Goal: Task Accomplishment & Management: Complete application form

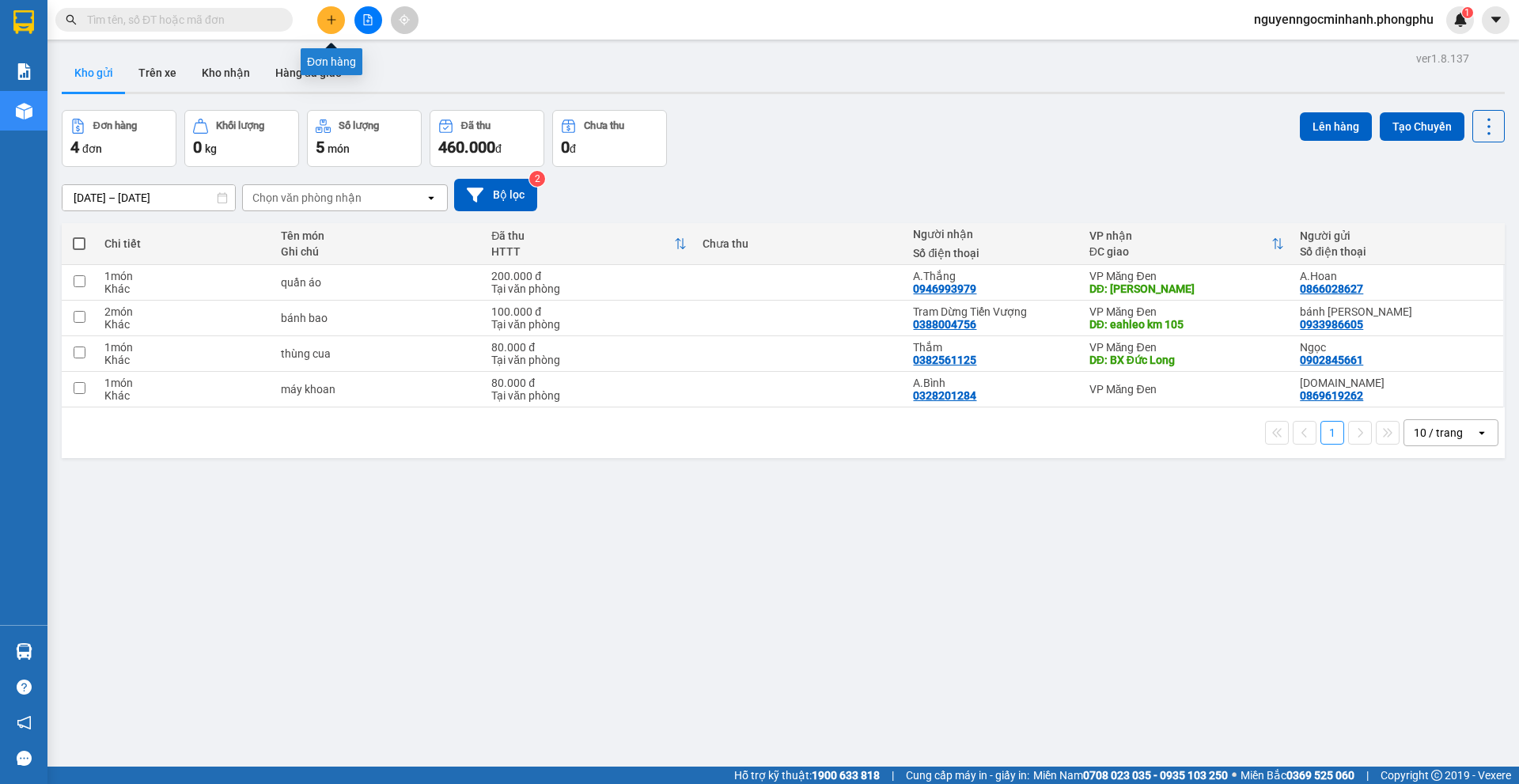
click at [342, 13] on button at bounding box center [331, 20] width 28 height 28
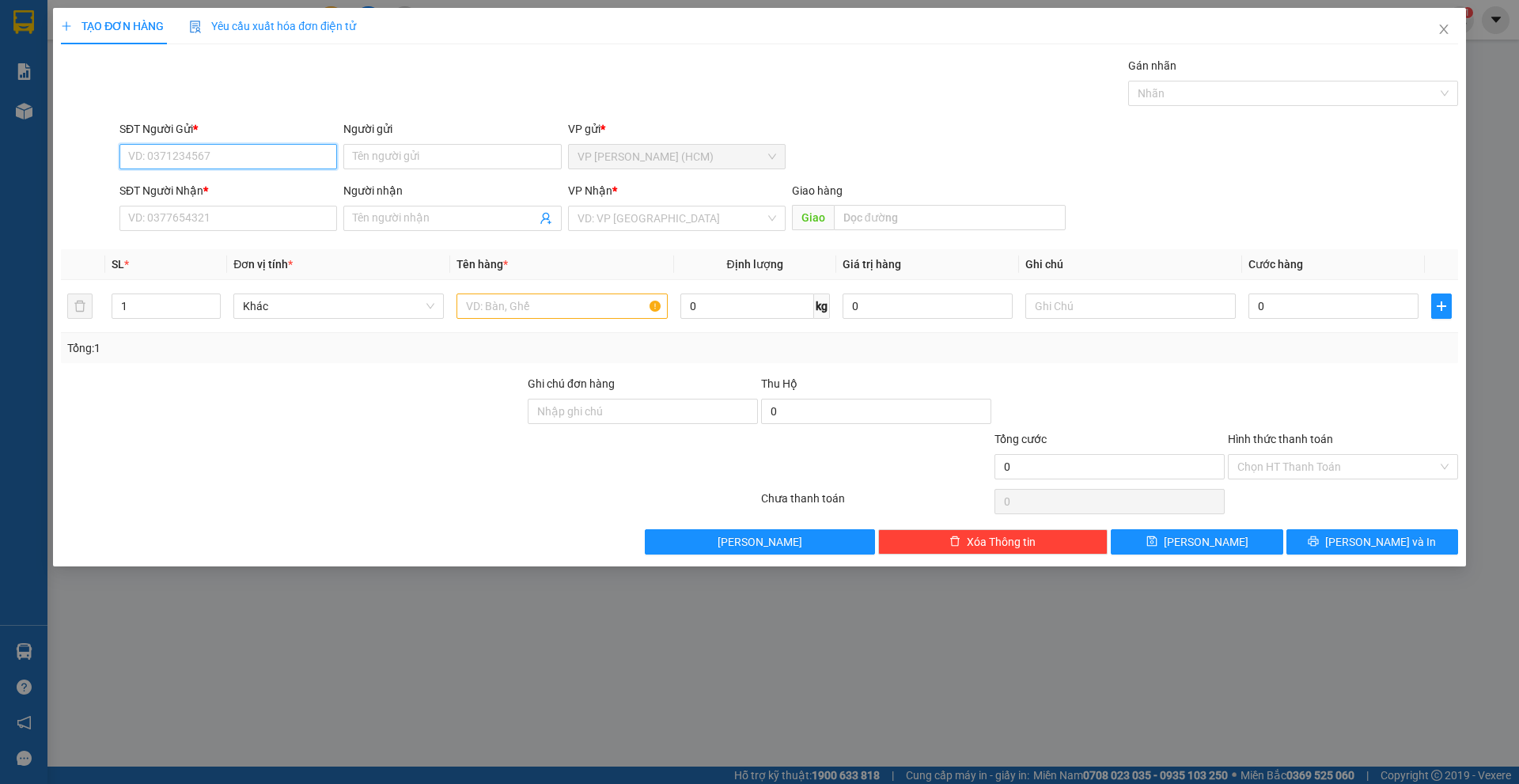
click at [213, 151] on input "SĐT Người Gửi *" at bounding box center [228, 156] width 218 height 25
type input "0914888730"
click at [425, 156] on input "Người gửi" at bounding box center [451, 156] width 218 height 25
drag, startPoint x: 241, startPoint y: 160, endPoint x: 82, endPoint y: 160, distance: 159.0
click at [82, 160] on div "SĐT Người Gửi * 0914888730 0914888730 Người gửi Tên người gửi VP gửi * VP [PERS…" at bounding box center [759, 148] width 1400 height 56
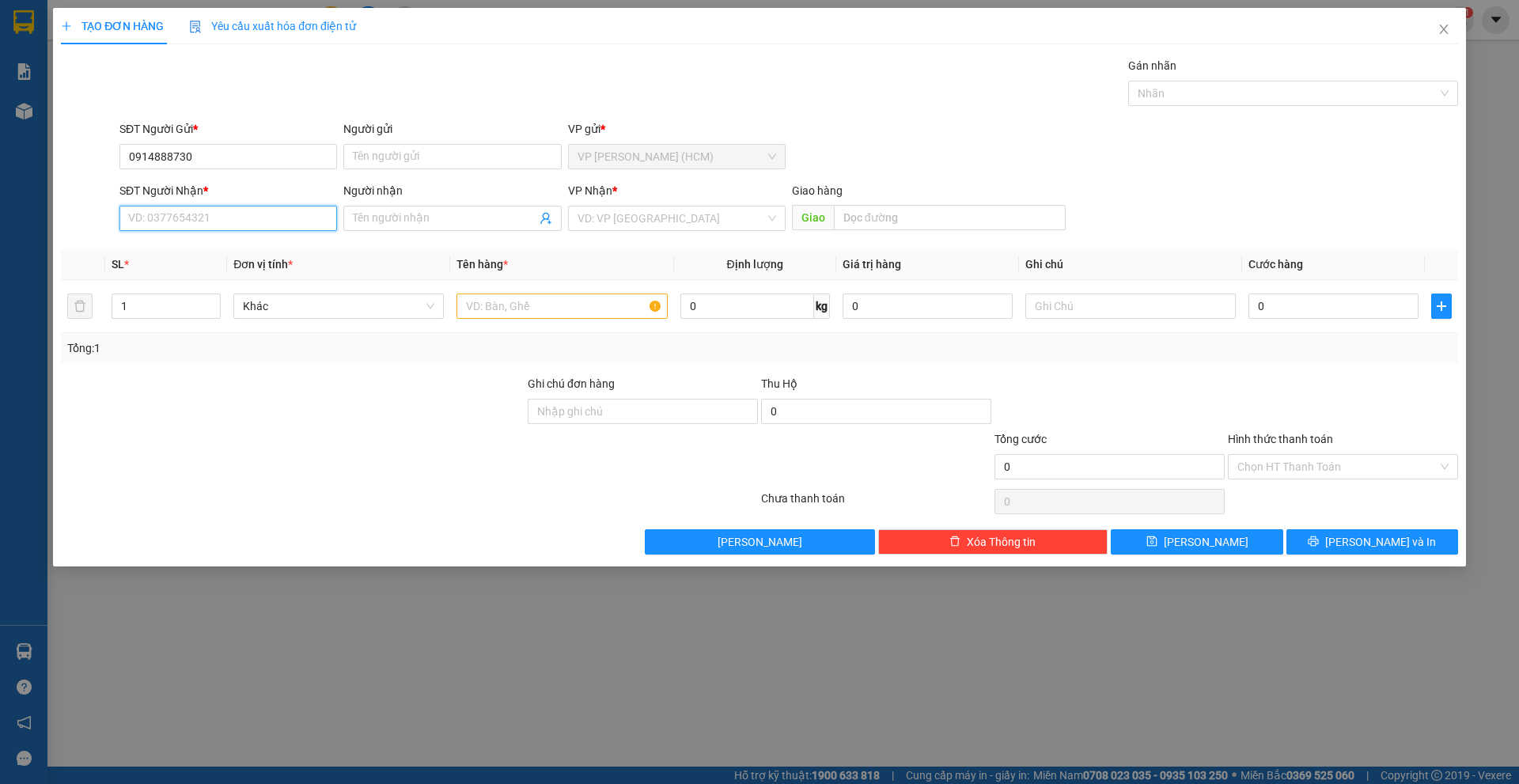
click at [220, 224] on input "SĐT Người Nhận *" at bounding box center [228, 218] width 218 height 25
paste input "0914888730"
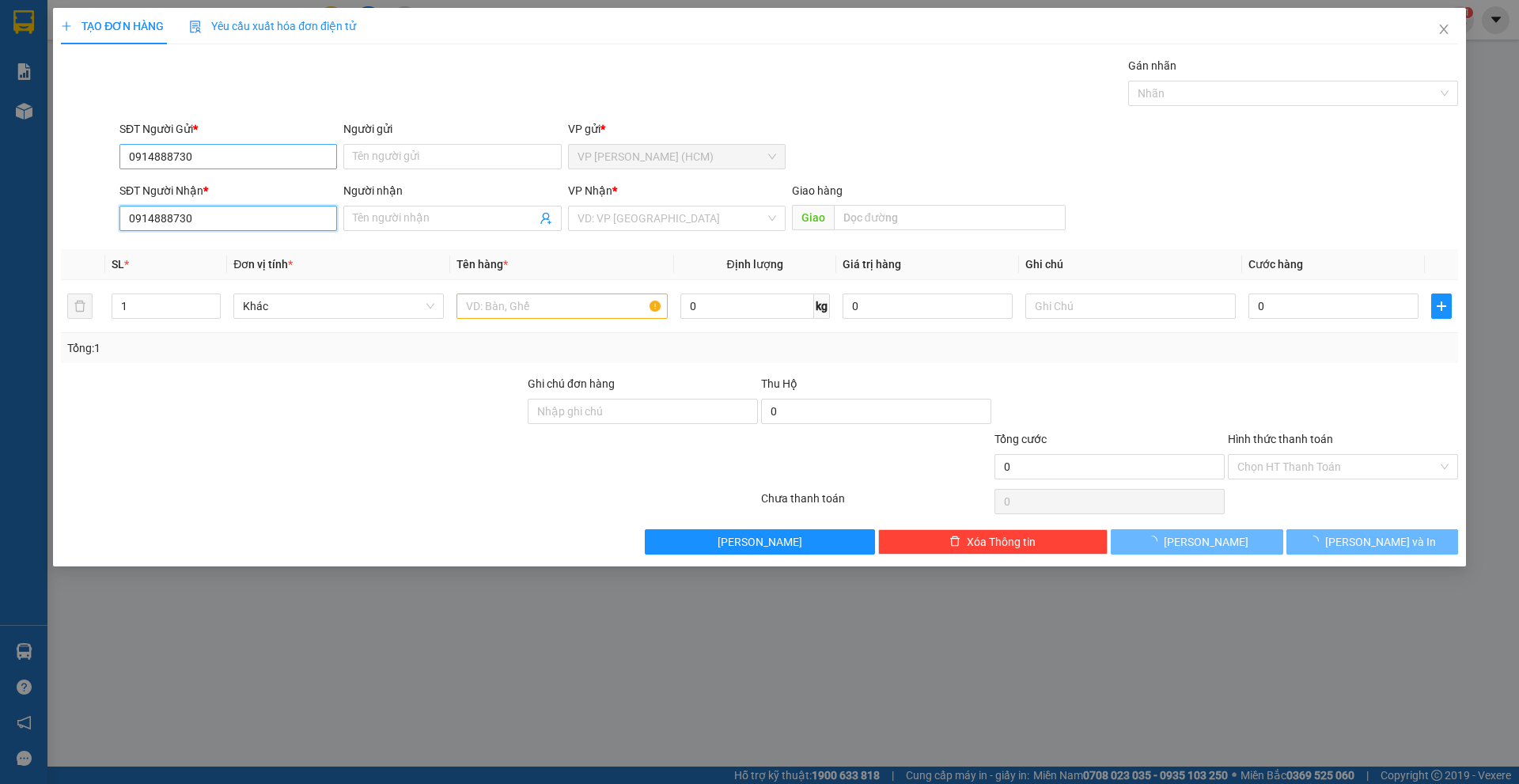
type input "0914888730"
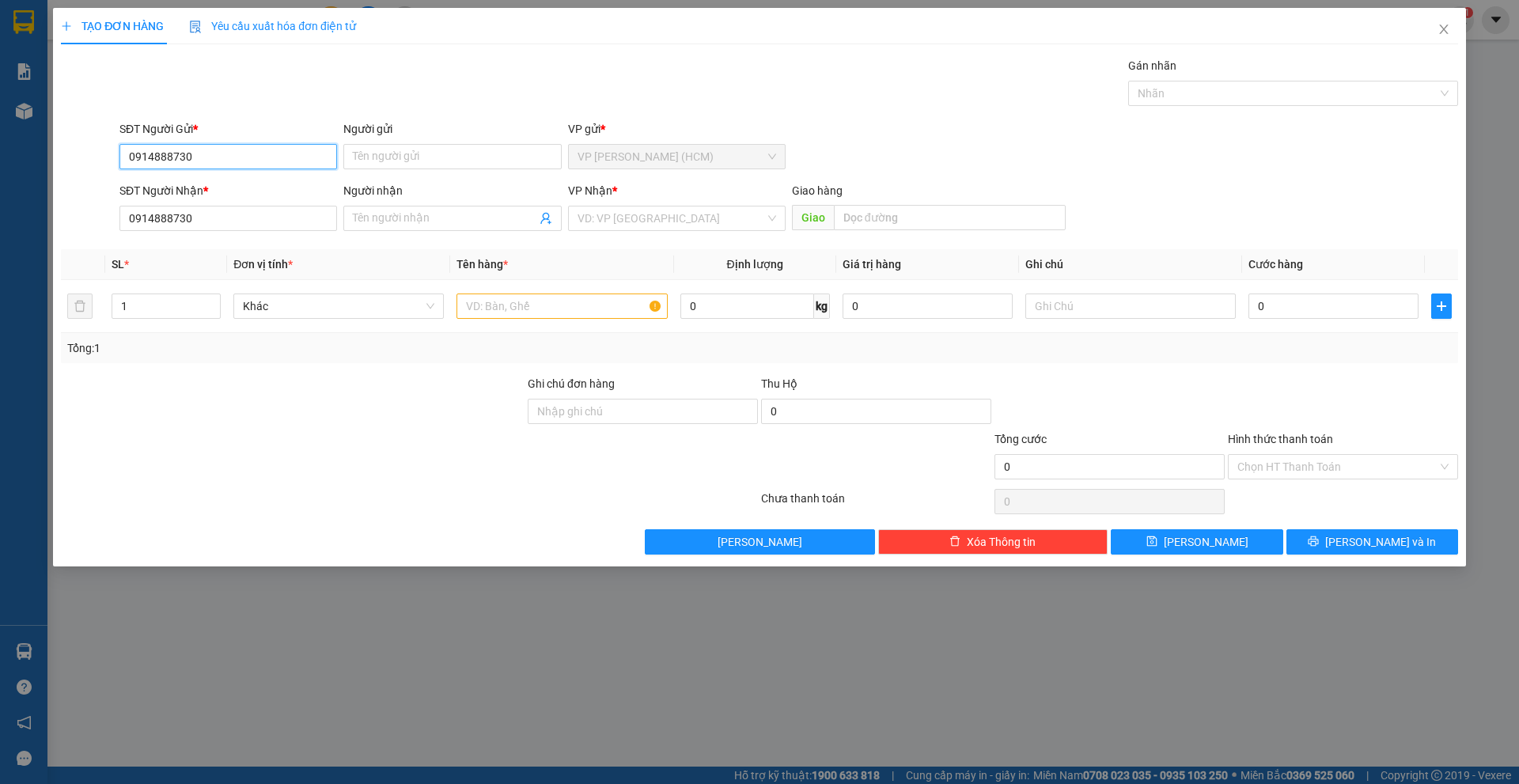
drag, startPoint x: 228, startPoint y: 165, endPoint x: 53, endPoint y: 153, distance: 175.4
click at [53, 153] on div "TẠO ĐƠN HÀNG Yêu cầu xuất hóa đơn điện tử Transit Pickup Surcharge Ids Transit …" at bounding box center [759, 287] width 1413 height 559
click at [455, 228] on span at bounding box center [451, 218] width 218 height 25
click at [456, 225] on input "Người nhận" at bounding box center [444, 218] width 183 height 18
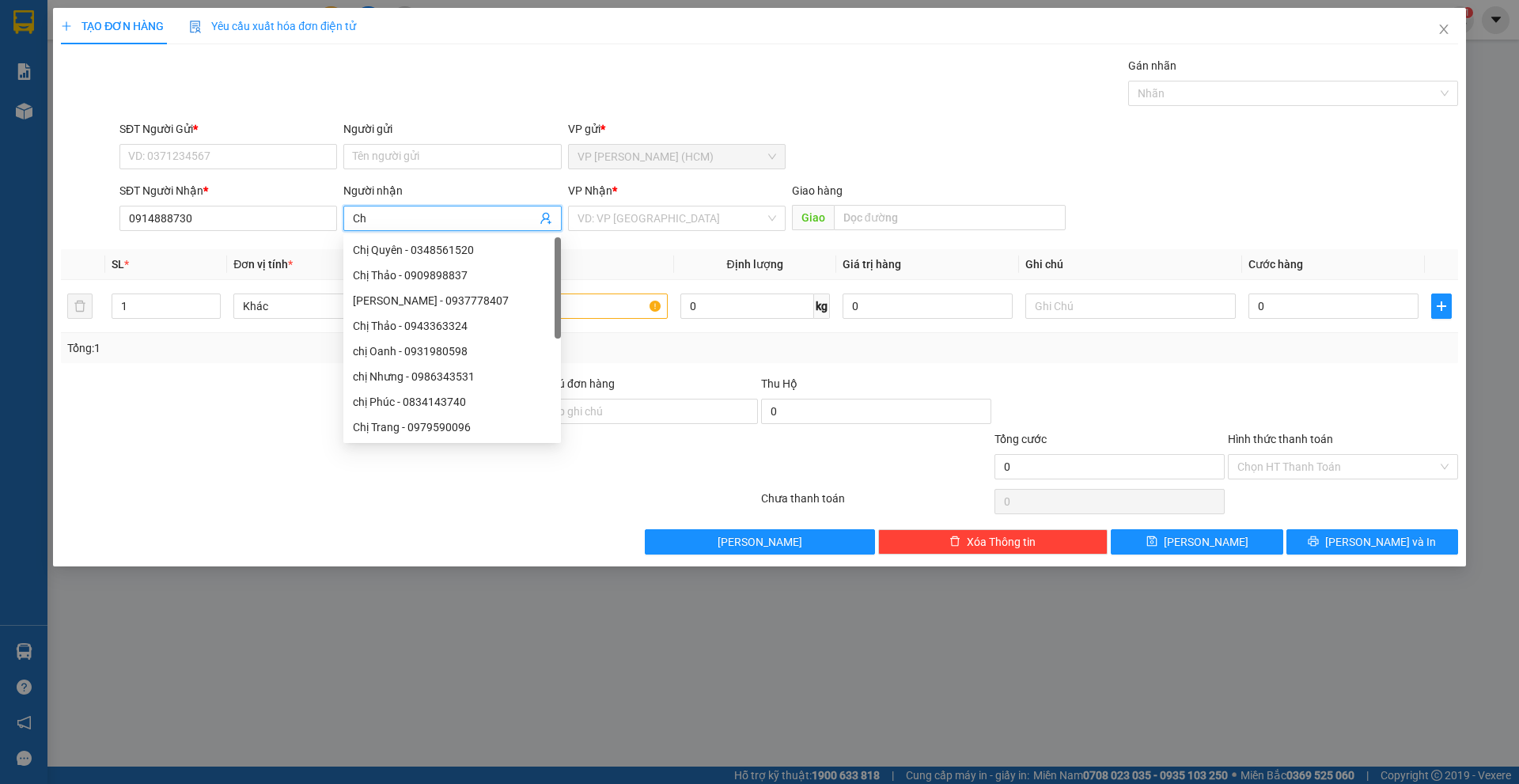
type input "C"
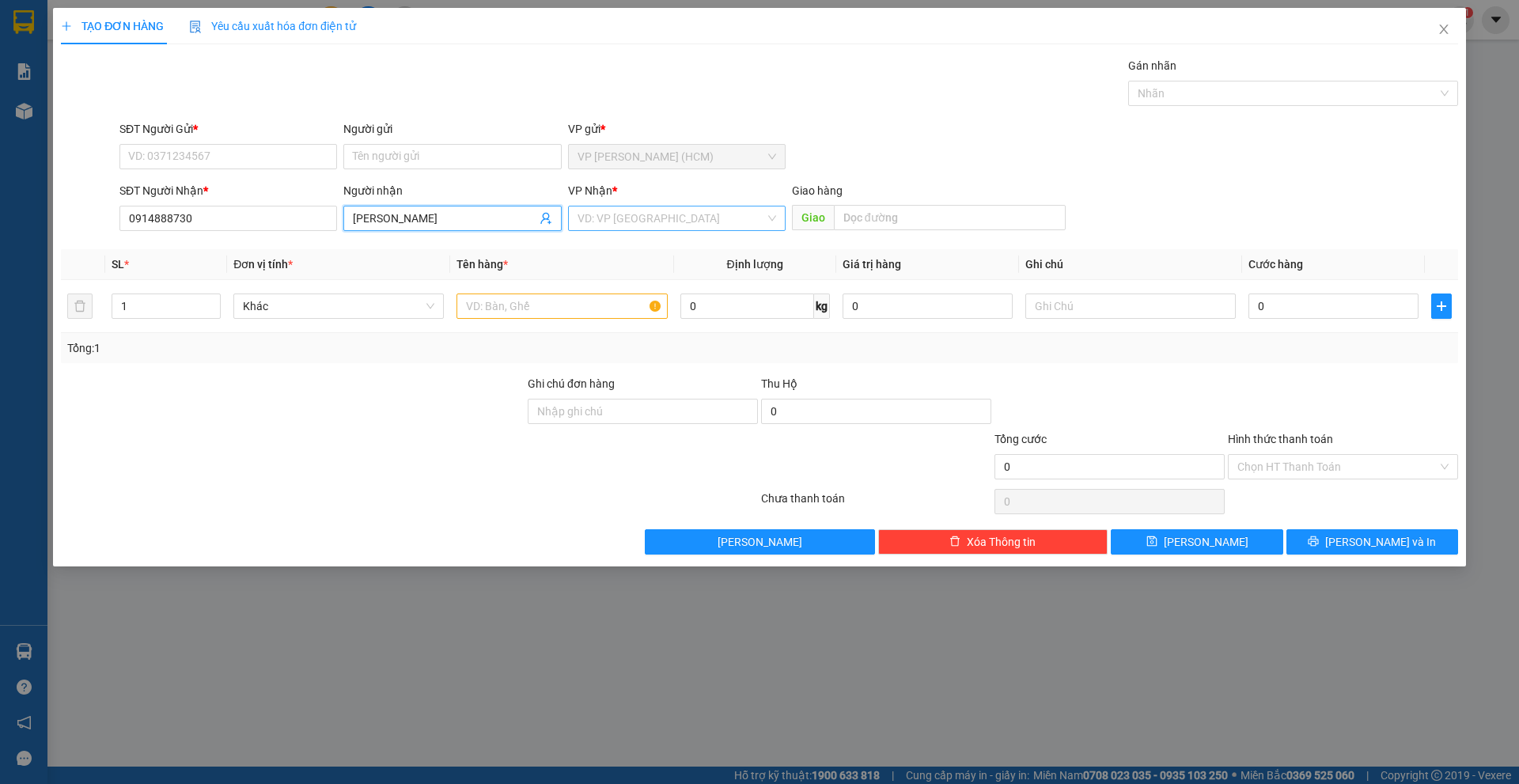
type input "[PERSON_NAME]"
drag, startPoint x: 602, startPoint y: 222, endPoint x: 665, endPoint y: 314, distance: 111.5
click at [603, 222] on input "search" at bounding box center [671, 219] width 187 height 24
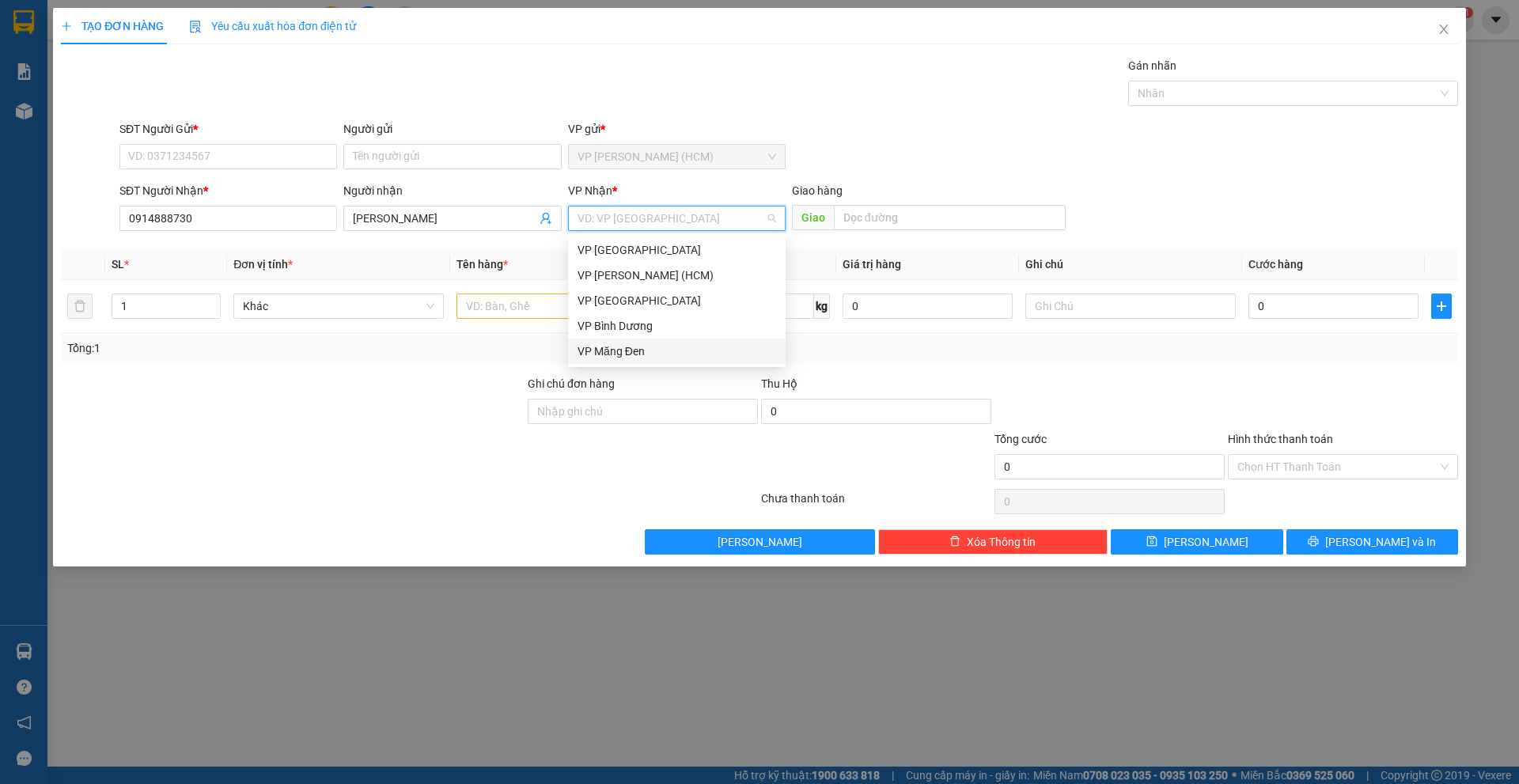
click at [646, 351] on div "VP Măng Đen" at bounding box center [677, 351] width 198 height 18
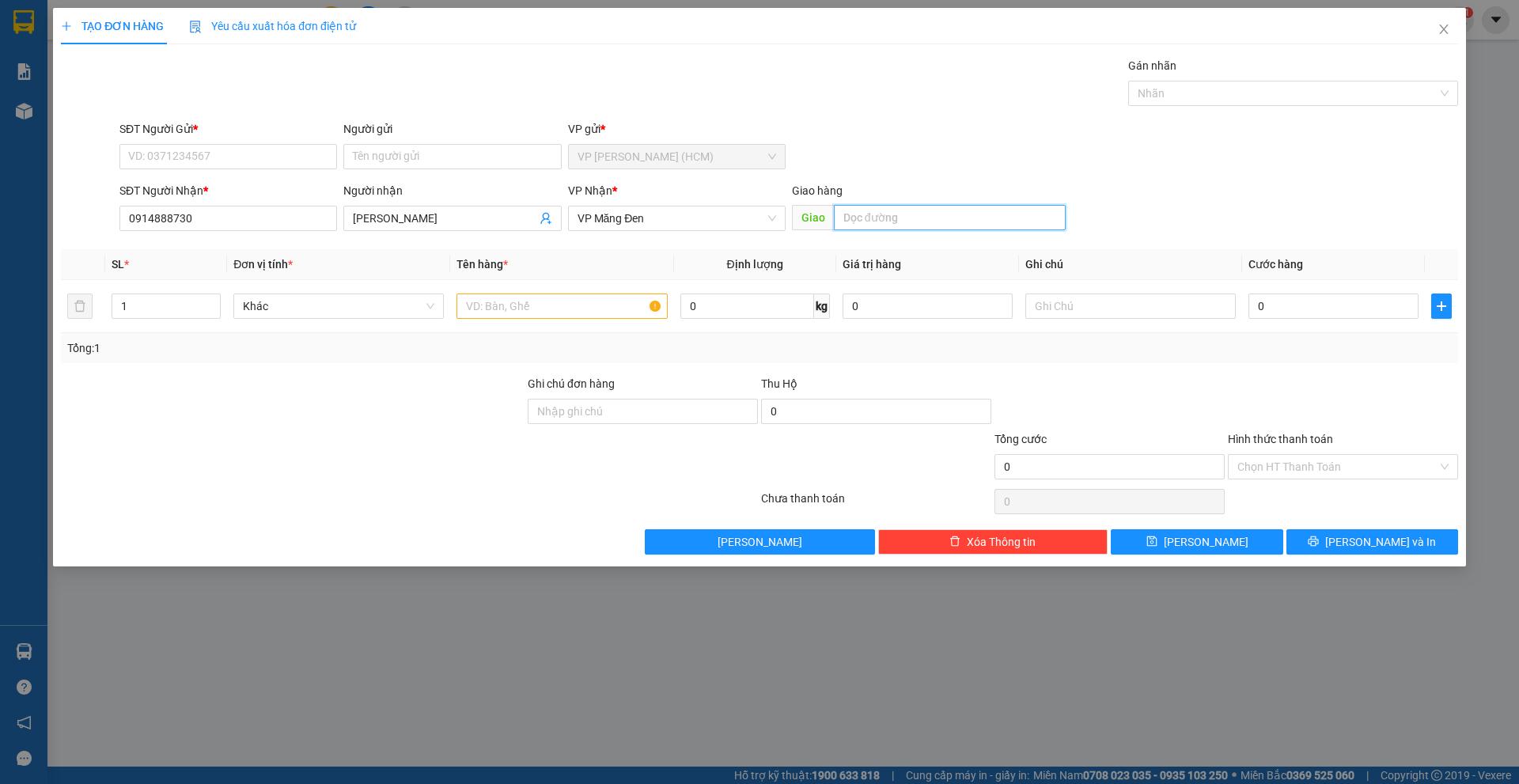
click at [899, 223] on input "text" at bounding box center [950, 217] width 232 height 25
type input "Bến xe Đức Long"
click at [241, 154] on input "SĐT Người Gửi *" at bounding box center [228, 156] width 218 height 25
click at [250, 164] on input "SĐT Người Gửi *" at bounding box center [228, 156] width 218 height 25
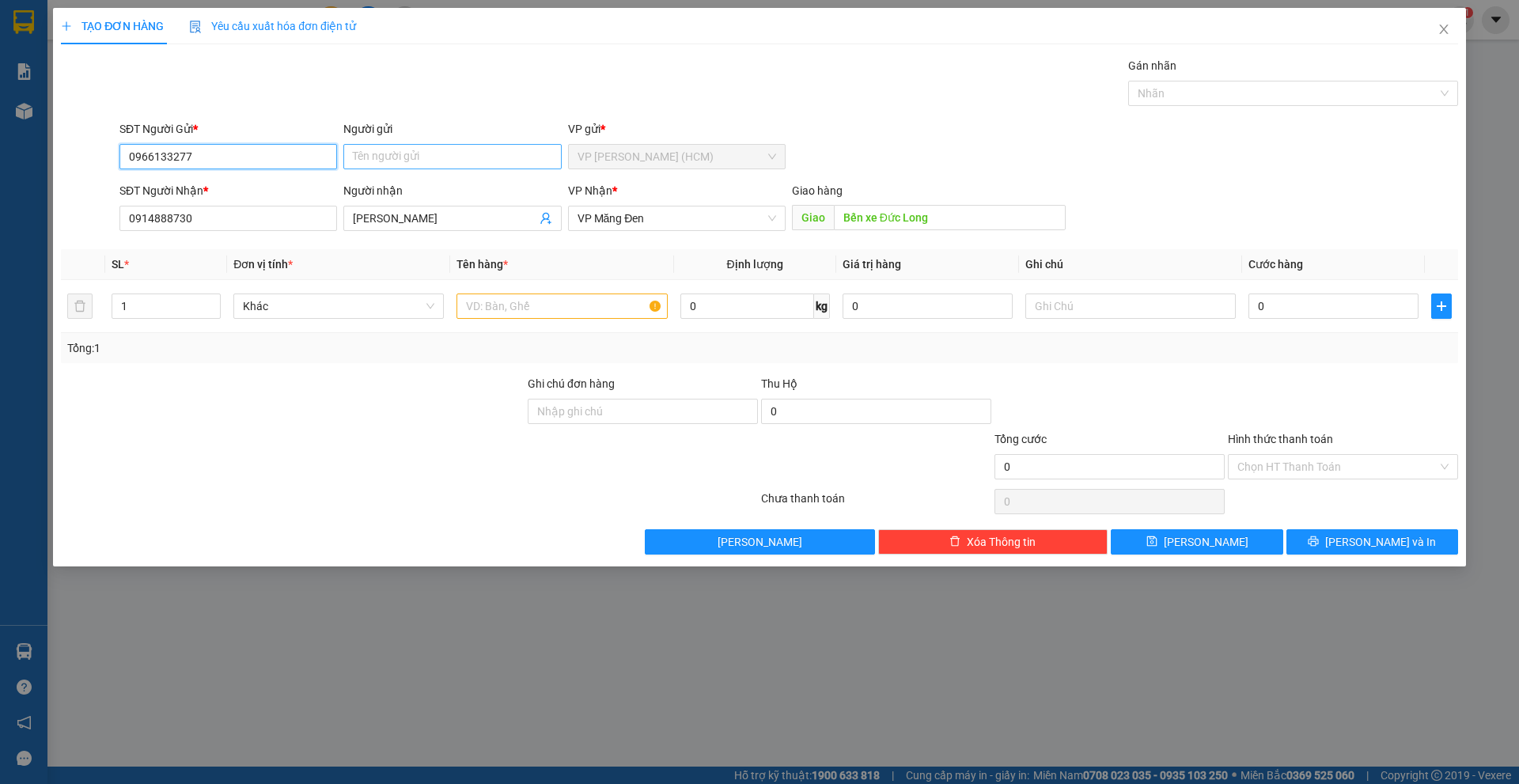
type input "0966133277"
click at [370, 156] on input "Người gửi" at bounding box center [451, 156] width 218 height 25
type input "[PERSON_NAME]"
click at [513, 313] on input "text" at bounding box center [562, 306] width 210 height 25
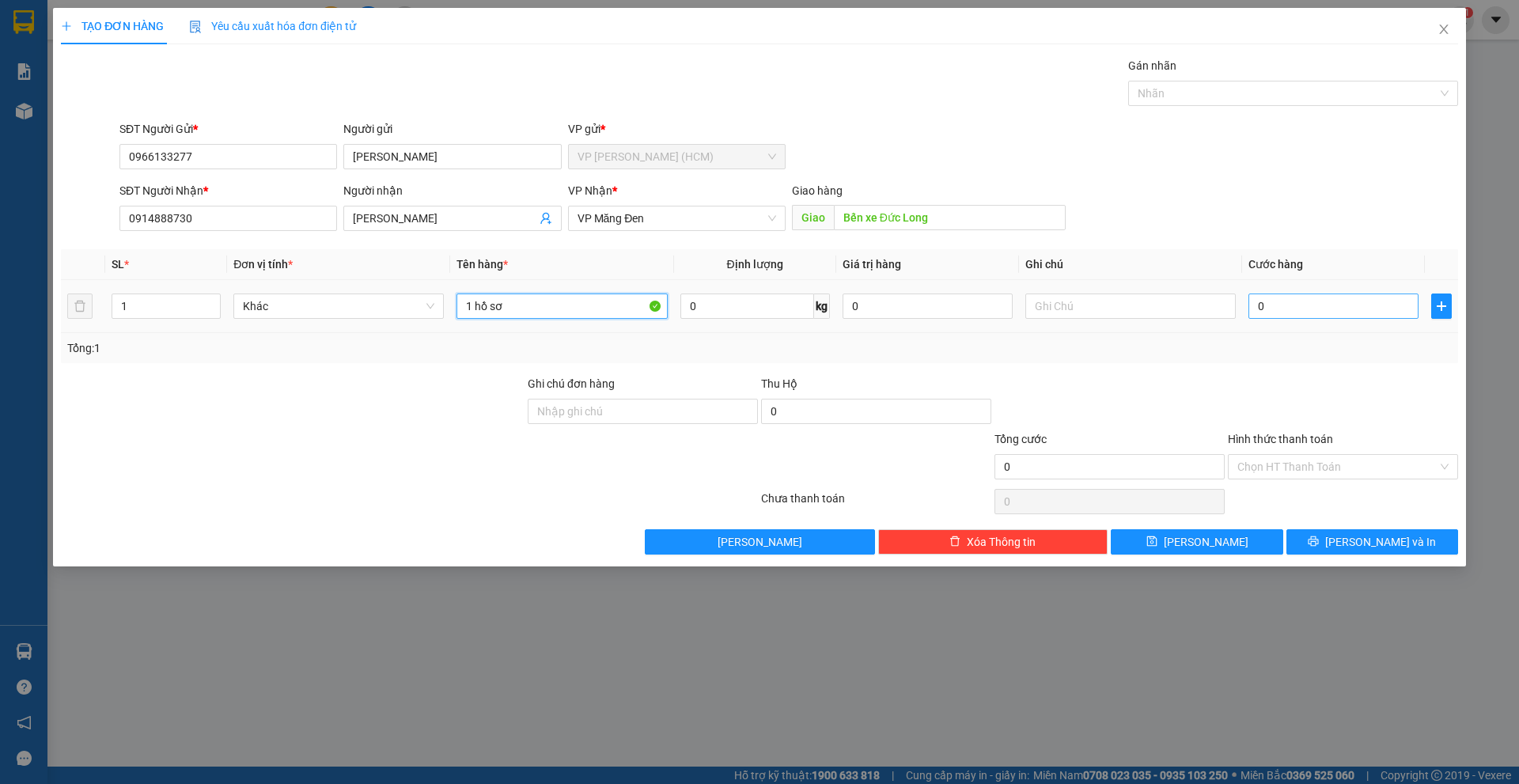
type input "1 hồ sơ"
click at [1290, 314] on input "0" at bounding box center [1334, 306] width 171 height 25
type input "5"
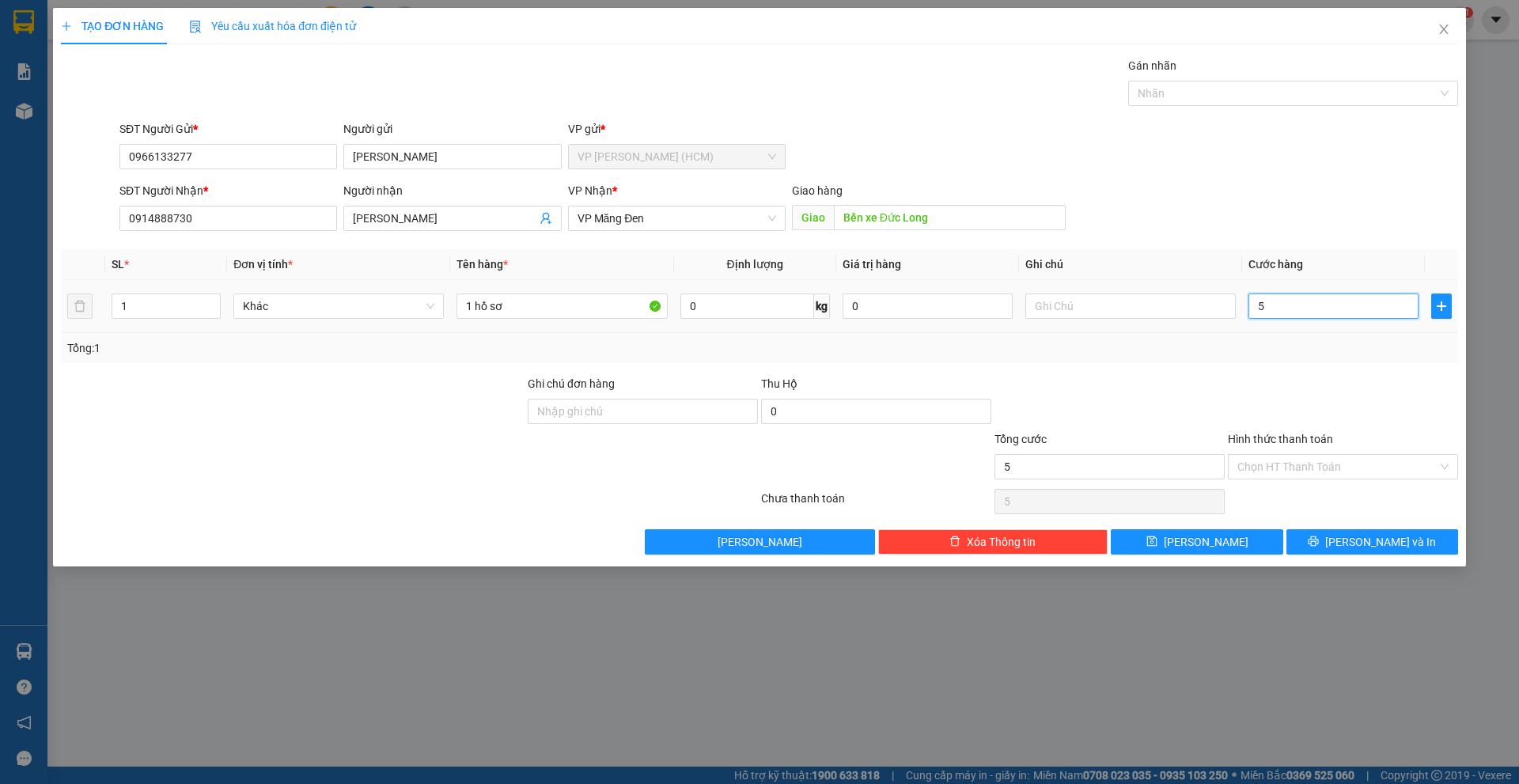
type input "50"
type input "500"
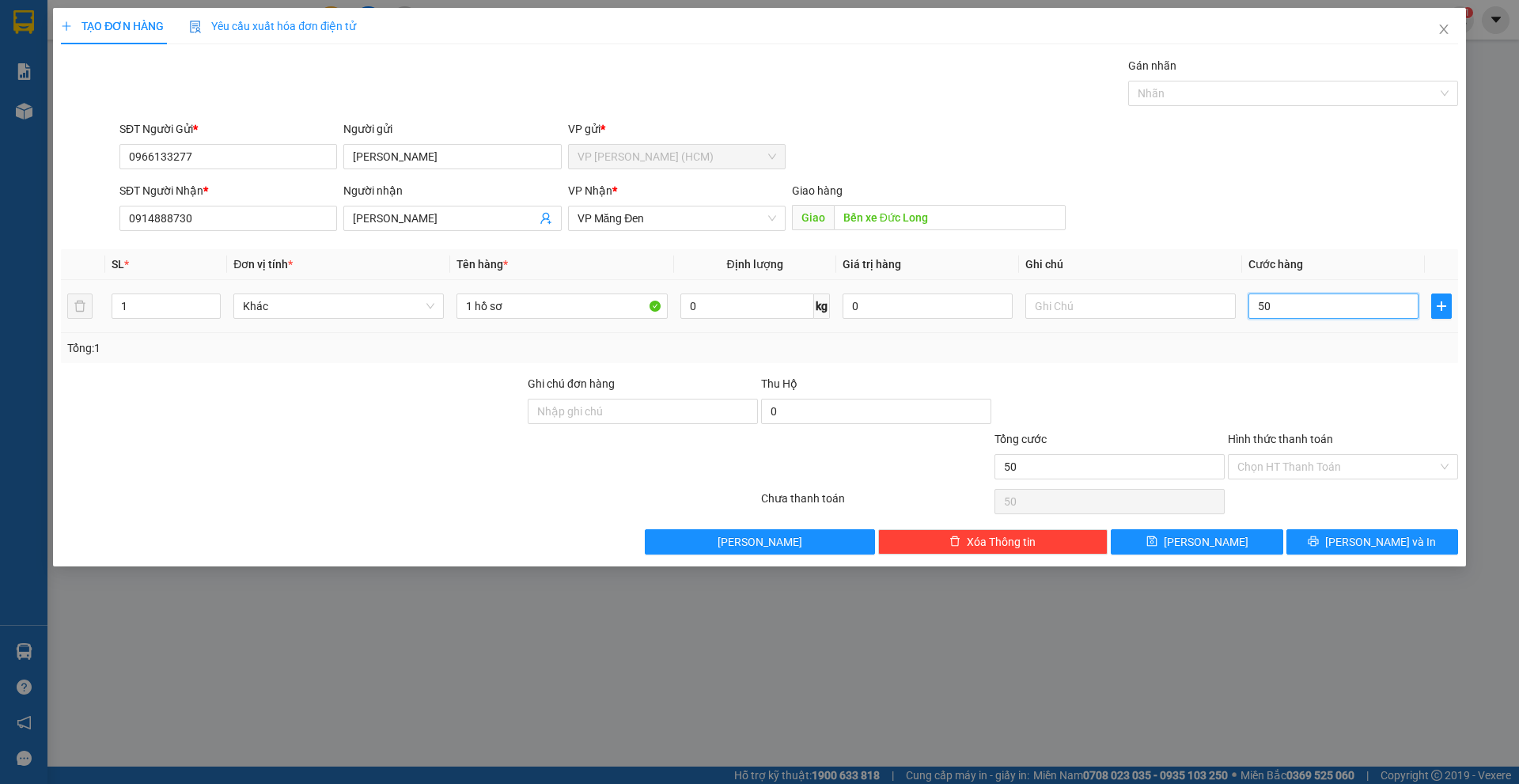
type input "500"
type input "5.000"
type input "50.000"
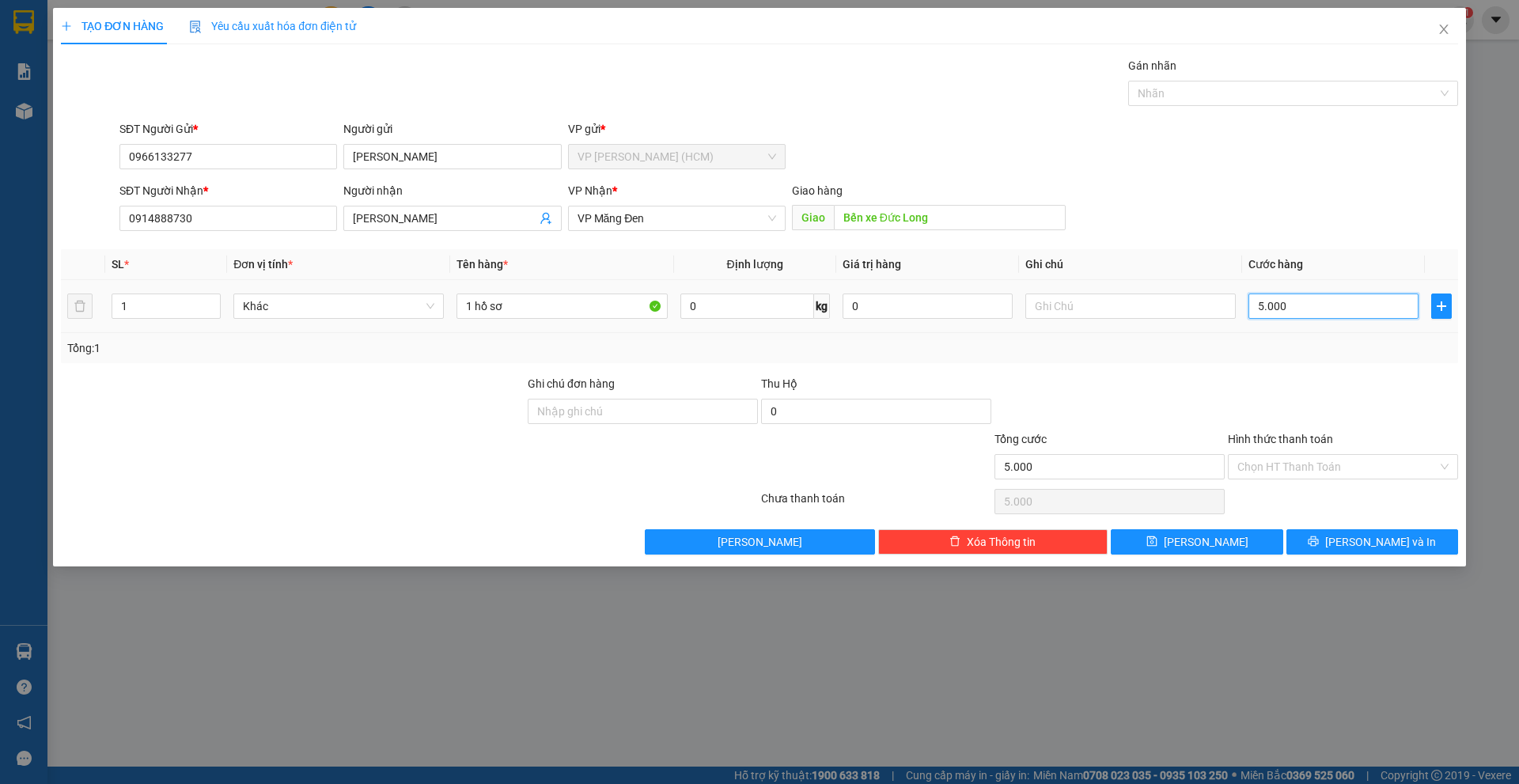
type input "50.000"
click at [1137, 375] on div at bounding box center [1109, 403] width 234 height 56
click at [1296, 468] on input "Hình thức thanh toán" at bounding box center [1337, 467] width 200 height 24
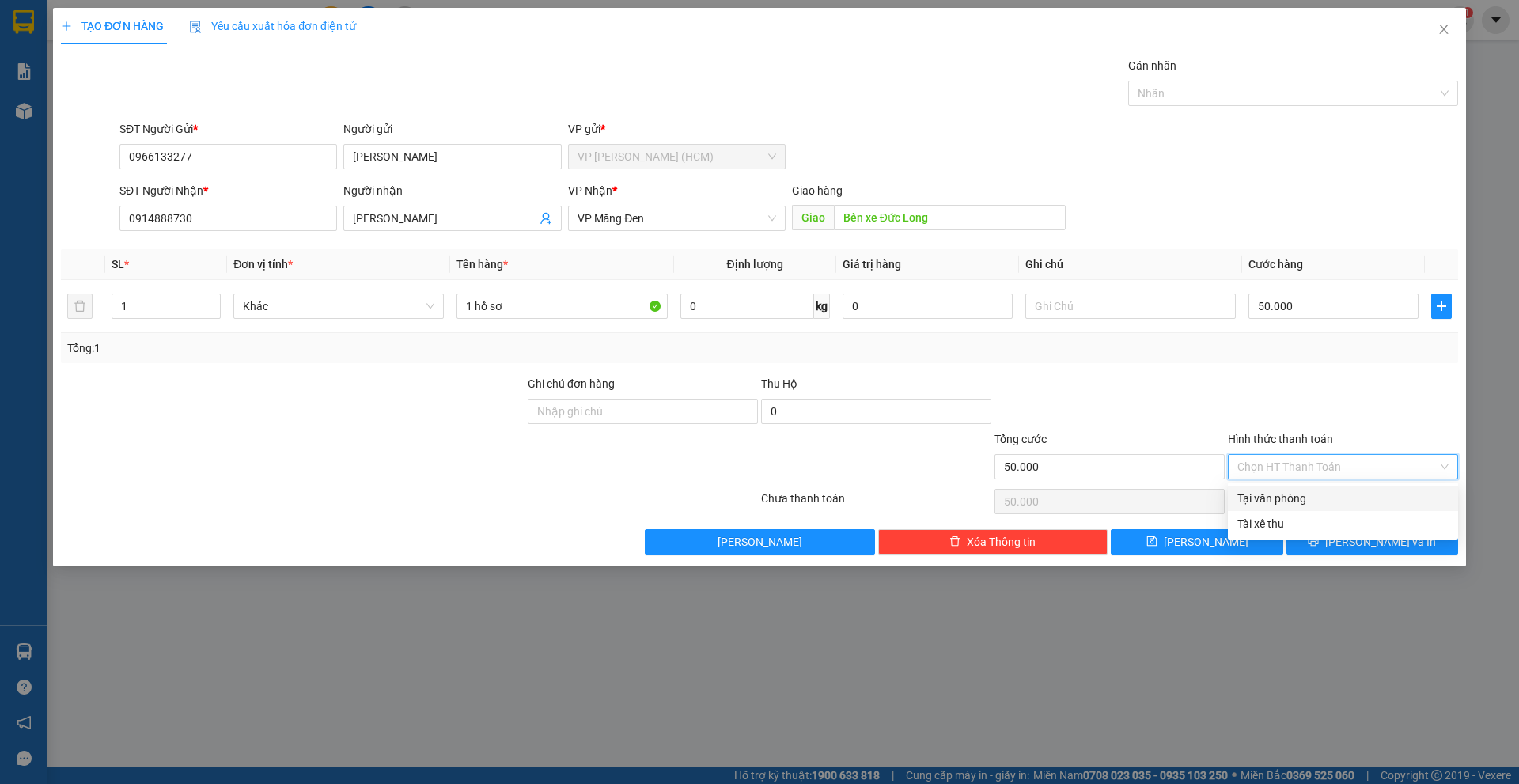
click at [1289, 493] on div "Tại văn phòng" at bounding box center [1343, 498] width 211 height 18
type input "0"
click at [1312, 468] on span "Tại văn phòng" at bounding box center [1343, 467] width 211 height 24
click at [1297, 499] on div "Tại văn phòng" at bounding box center [1343, 498] width 211 height 18
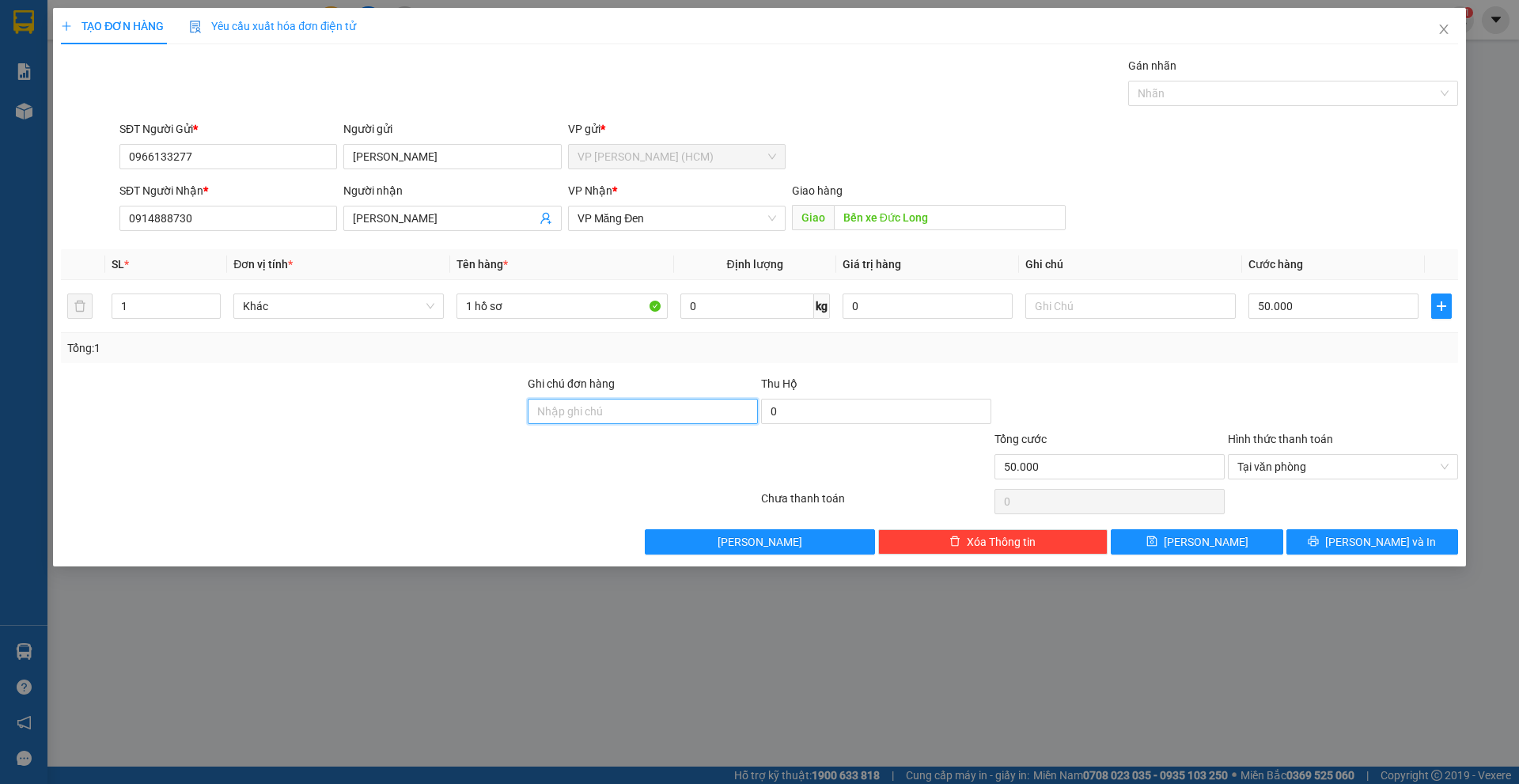
click at [673, 409] on input "Ghi chú đơn hàng" at bounding box center [642, 411] width 230 height 25
type input "Ck Anh Danh 12/8"
click at [1368, 541] on span "[PERSON_NAME] và In" at bounding box center [1381, 541] width 111 height 18
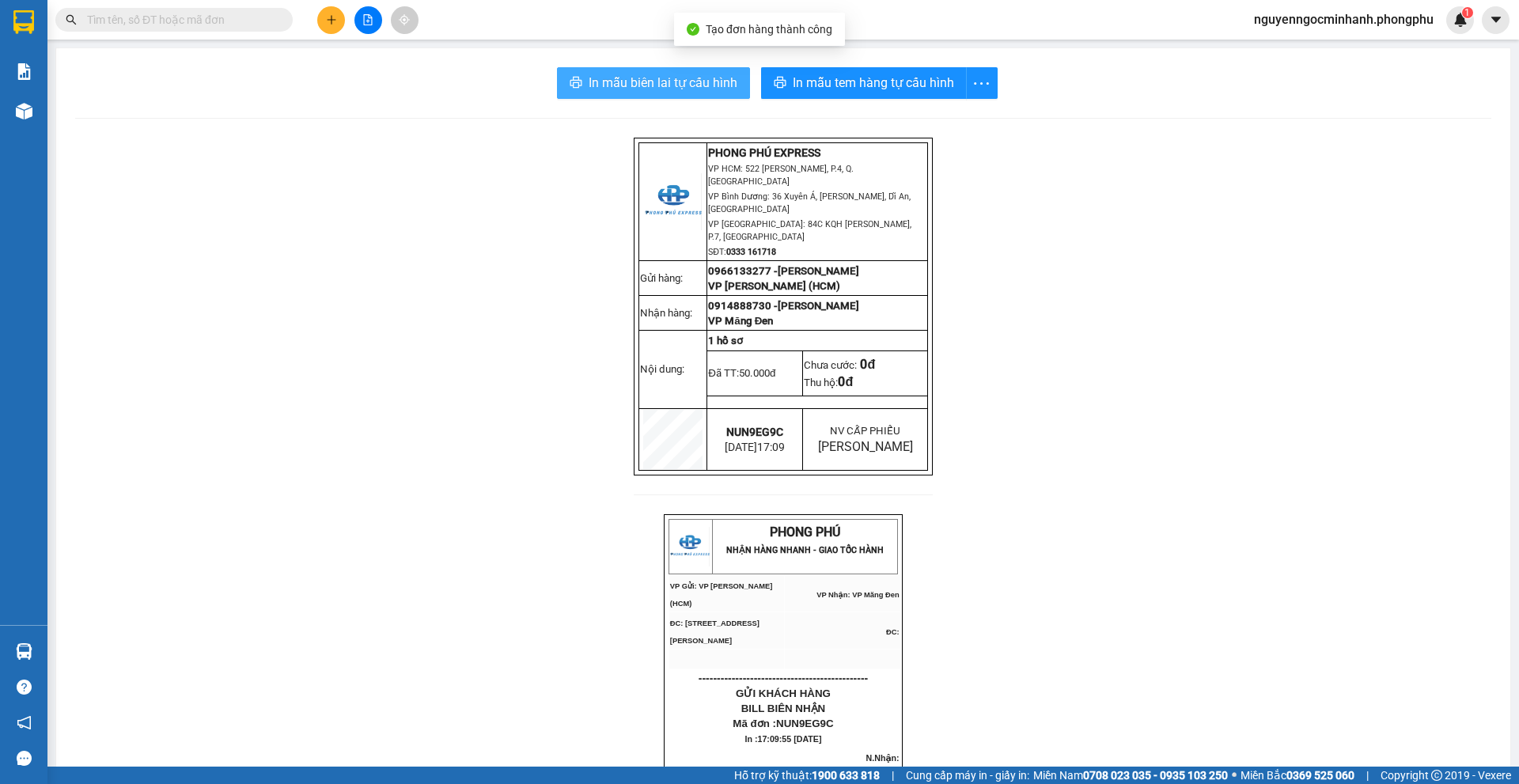
click at [628, 79] on span "In mẫu biên lai tự cấu hình" at bounding box center [663, 82] width 148 height 19
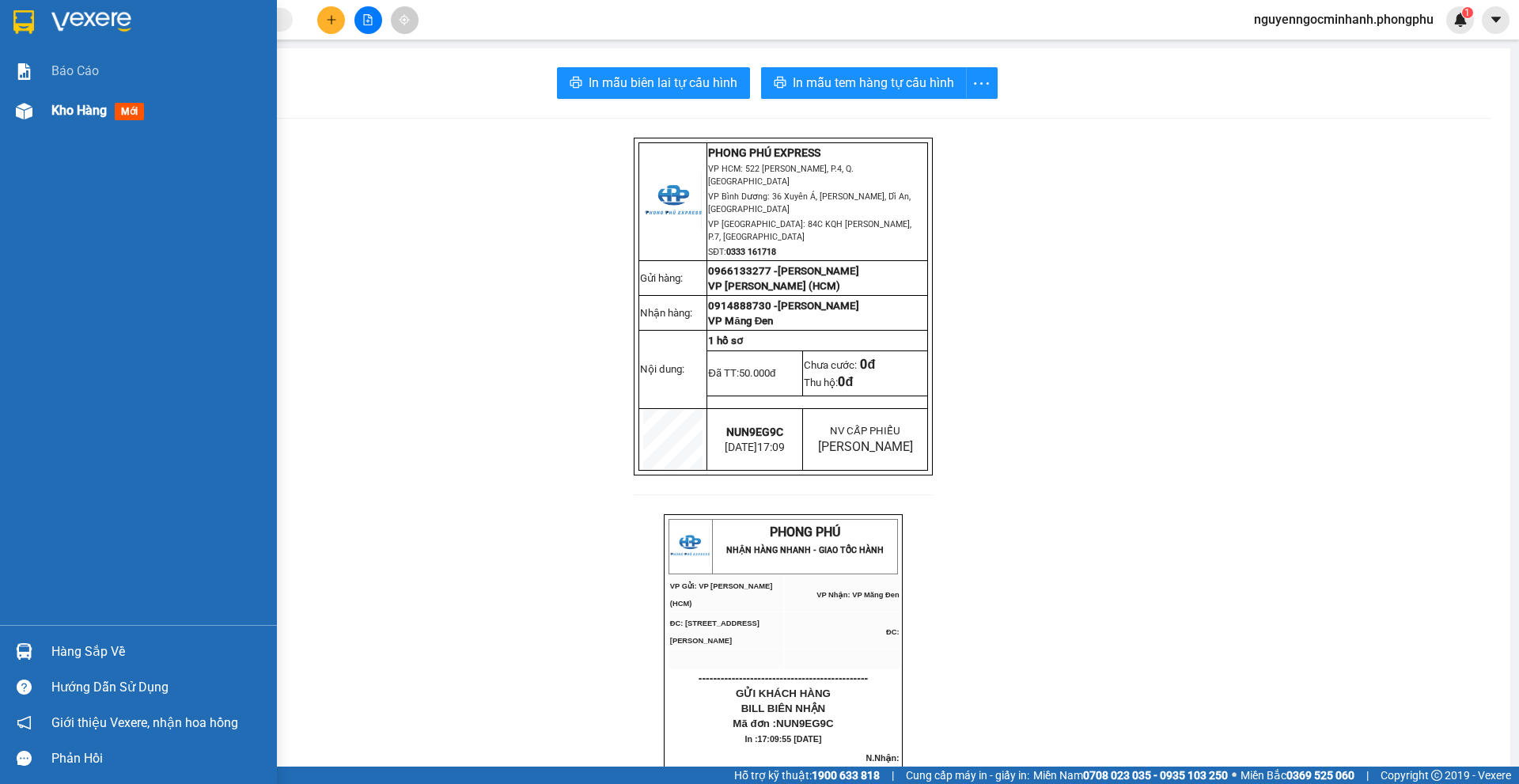
click at [90, 115] on span "Kho hàng" at bounding box center [79, 110] width 56 height 15
